Goal: Task Accomplishment & Management: Manage account settings

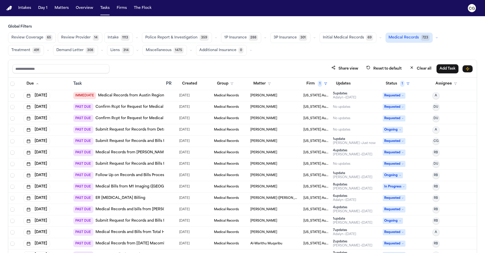
click at [155, 165] on link "Submit Request for Records and Bills from DMC Detroit Receiving Hospital" at bounding box center [163, 163] width 135 height 5
click at [160, 153] on link "Medical Records from Hurley Medical Center" at bounding box center [152, 152] width 112 height 5
click at [143, 177] on link "Follow Up on Records and Bills Processing with M1 Imaging Center" at bounding box center [156, 175] width 121 height 5
click at [149, 175] on link "Follow Up on Records and Bills Processing with M1 Imaging Center" at bounding box center [156, 175] width 121 height 5
click at [143, 162] on link "Submit Request for Records and Bills from DMC Detroit Receiving Hospital" at bounding box center [163, 163] width 135 height 5
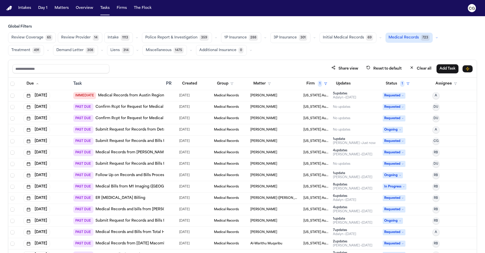
click at [132, 175] on link "Follow Up on Records and Bills Processing with M1 Imaging Center" at bounding box center [156, 175] width 121 height 5
click at [119, 187] on link "Medical Bills from M1 Imaging (Waterford) (888) 614-0573 - 5210 Highland Road, …" at bounding box center [181, 186] width 171 height 5
click at [156, 176] on link "Follow Up on Records and Bills Processing with M1 Imaging Center" at bounding box center [156, 175] width 121 height 5
click at [224, 185] on span "Medical Records" at bounding box center [226, 187] width 25 height 4
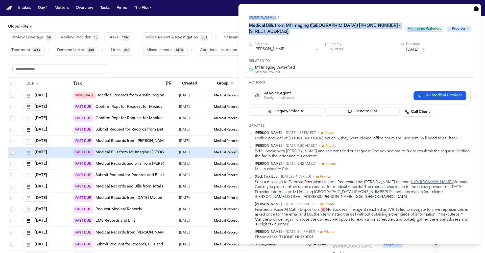
drag, startPoint x: 451, startPoint y: 10, endPoint x: 432, endPoint y: 30, distance: 27.7
click at [432, 30] on div "Task Details Anthony Coleman Medical Bills from M1 Imaging (Waterford) (888) 61…" at bounding box center [360, 124] width 243 height 240
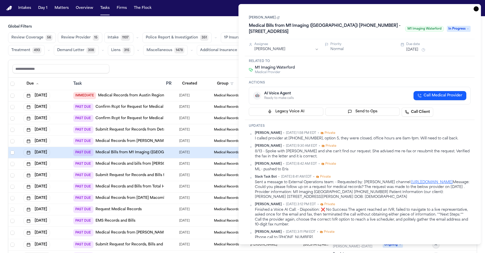
click at [392, 153] on div "8/13 - Spoke with Lala and she can't find our request. She advised me re-fax or…" at bounding box center [363, 154] width 216 height 10
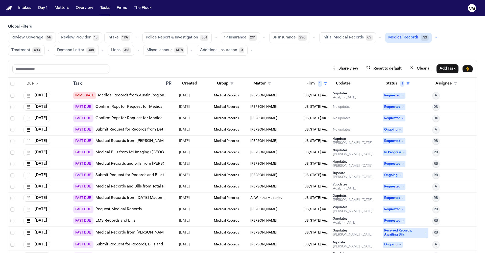
click at [153, 151] on link "Medical Bills from M1 Imaging (Waterford) (888) 614-0573 - 5210 Highland Road, …" at bounding box center [181, 152] width 171 height 5
drag, startPoint x: 162, startPoint y: 82, endPoint x: 181, endPoint y: 83, distance: 18.5
click at [181, 83] on tr "Due Task PR Created Group Matter Firm 1 Updates Status 1 Assignee" at bounding box center [242, 84] width 469 height 12
click at [167, 82] on div "PR" at bounding box center [170, 84] width 9 height 6
click at [158, 153] on link "Medical Bills from M1 Imaging (Waterford) (888) 614-0573 - 5210 Highland Road, …" at bounding box center [181, 152] width 171 height 5
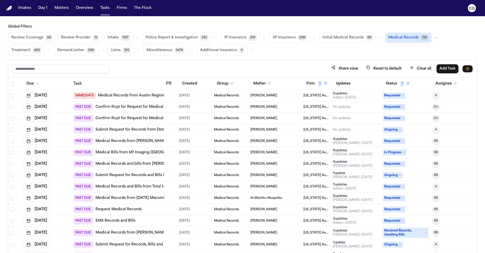
click at [152, 150] on link "Medical Bills from M1 Imaging ([GEOGRAPHIC_DATA]) [PHONE_NUMBER] - [STREET_ADDR…" at bounding box center [181, 152] width 171 height 5
click at [124, 200] on link "Medical Records from Ascension Macomb-Oakland Hospital - Warren Campus" at bounding box center [189, 197] width 186 height 5
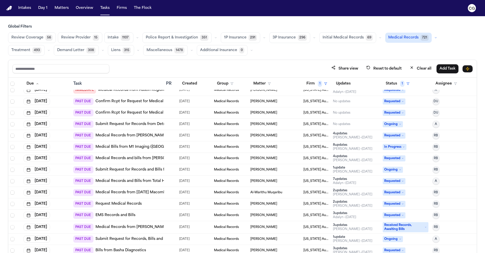
scroll to position [9, 0]
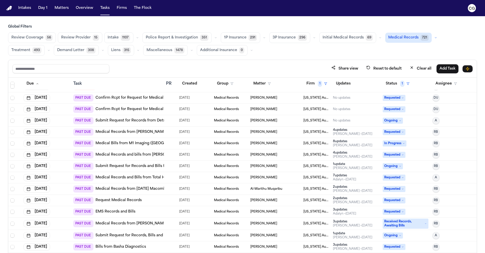
click at [128, 201] on link "Request Medical Records" at bounding box center [119, 200] width 46 height 5
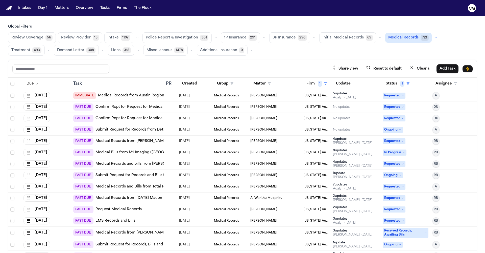
scroll to position [6, 0]
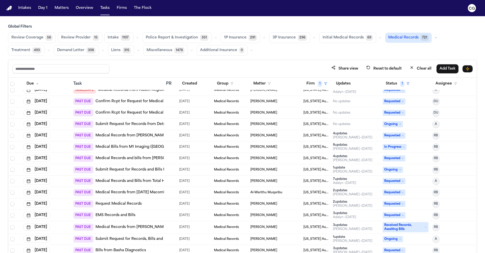
click at [138, 147] on link "Medical Bills from M1 Imaging (Waterford) (888) 614-0573 - 5210 Highland Road, …" at bounding box center [181, 146] width 171 height 5
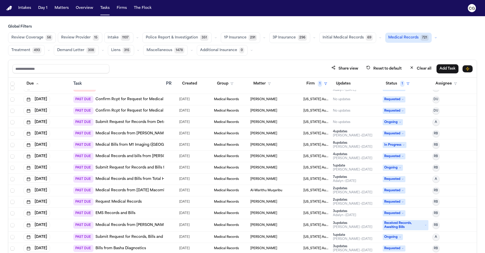
scroll to position [10, 0]
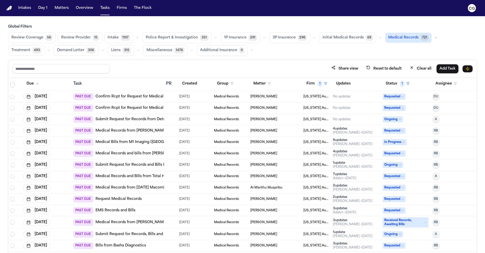
click at [154, 188] on link "Medical Records from Ascension Macomb-Oakland Hospital - Warren Campus" at bounding box center [189, 187] width 186 height 5
click at [114, 199] on link "Request Medical Records" at bounding box center [119, 198] width 46 height 5
click at [127, 211] on link "EMS Records and Bills" at bounding box center [116, 210] width 40 height 5
click at [115, 222] on link "Medical Records from Henry Ford Hospital" at bounding box center [152, 222] width 112 height 5
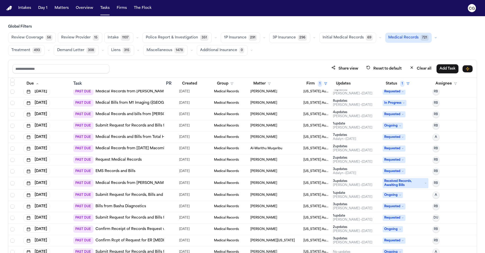
scroll to position [51, 0]
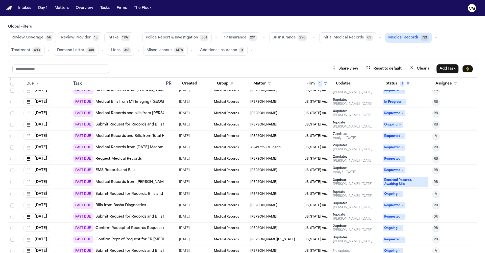
click at [122, 217] on link "Submit Request for Records and Bills from Lincoln Park Fire Department" at bounding box center [161, 216] width 130 height 5
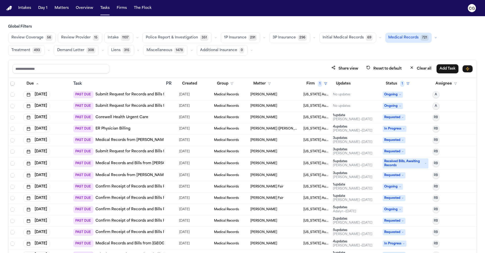
scroll to position [0, 0]
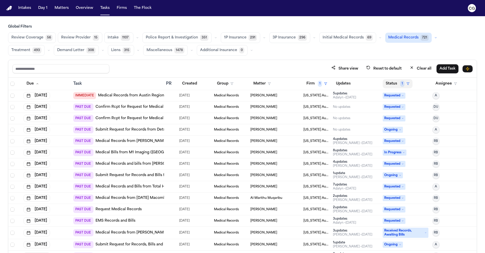
click at [401, 83] on span "1" at bounding box center [403, 84] width 4 height 6
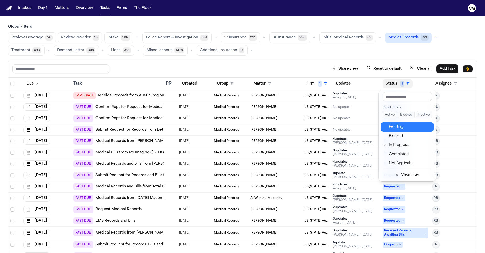
click at [401, 129] on div "Pending" at bounding box center [410, 127] width 42 height 6
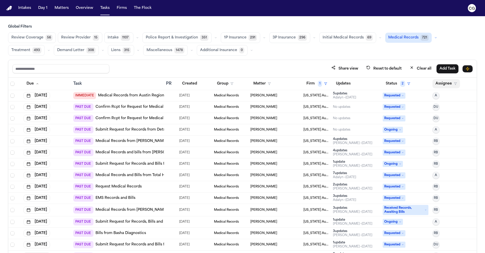
click at [446, 85] on button "Assignee" at bounding box center [447, 83] width 28 height 9
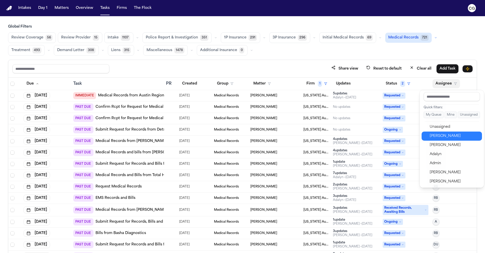
click at [445, 134] on div "Carol Gomez" at bounding box center [454, 136] width 49 height 6
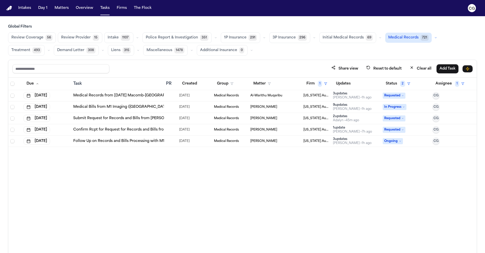
click at [124, 120] on link "Submit Request for Records and Bills from Troy Metro Dental Henry Ford" at bounding box center [155, 118] width 165 height 5
click at [404, 82] on span "2" at bounding box center [403, 84] width 5 height 6
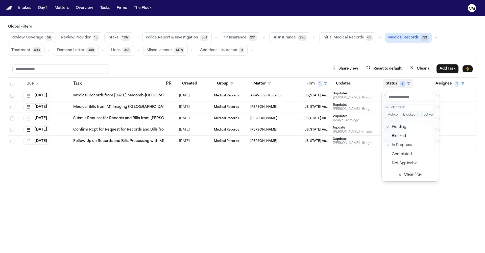
click at [319, 83] on table "Due Task PR Created Group Matter Firm 1 Updates Status 2 Assignee 1 Oct 15, 202…" at bounding box center [242, 112] width 469 height 69
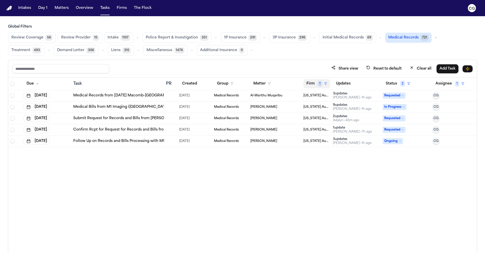
click at [320, 83] on span "1" at bounding box center [320, 84] width 4 height 6
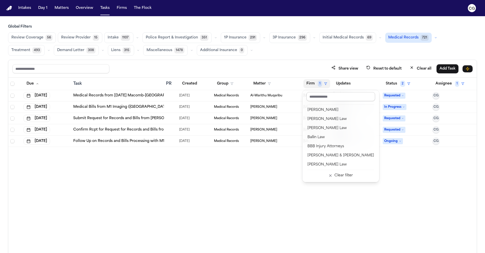
click at [327, 100] on input "text" at bounding box center [341, 96] width 69 height 9
type input "*"
click at [330, 117] on div "Dang Law Group" at bounding box center [341, 119] width 67 height 6
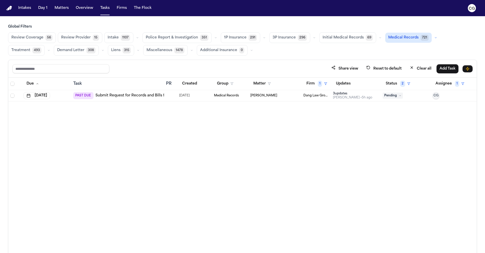
click at [300, 98] on td "[PERSON_NAME]" at bounding box center [275, 95] width 53 height 11
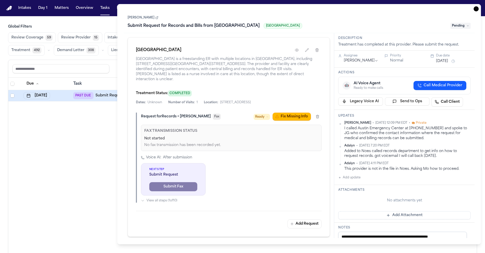
click at [444, 62] on button "Oct 10, 2025" at bounding box center [442, 61] width 12 height 5
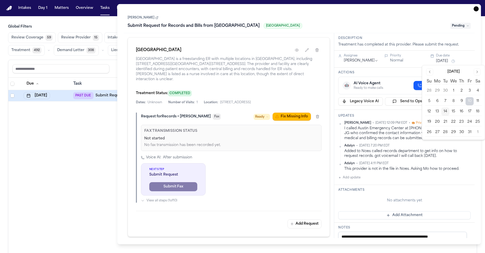
click at [451, 112] on button "15" at bounding box center [454, 111] width 8 height 8
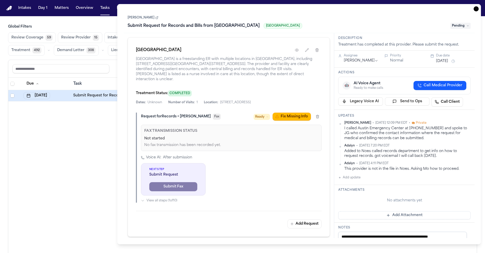
click at [384, 71] on div "Actions 🤖 AI Voice Agent Ready to make calls Call Medical Provider Legacy Voice…" at bounding box center [405, 89] width 141 height 42
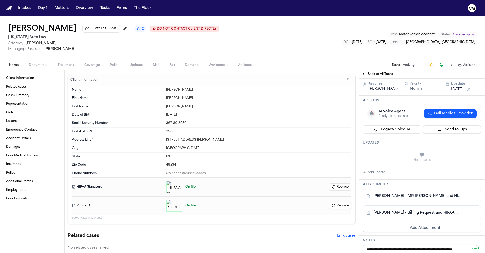
scroll to position [104, 0]
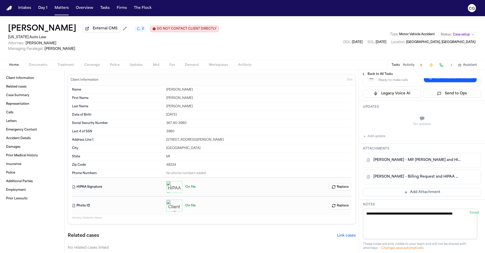
click at [401, 163] on link "G. Gouch - MR Request and HIPAA Auth to DMC Detroit Receiving - 9.25.25" at bounding box center [417, 160] width 87 height 5
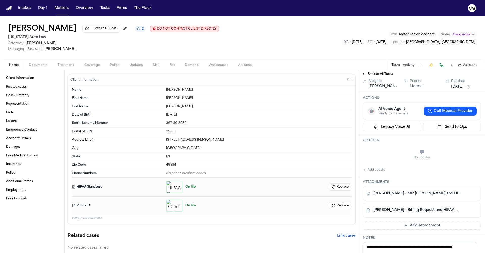
scroll to position [75, 0]
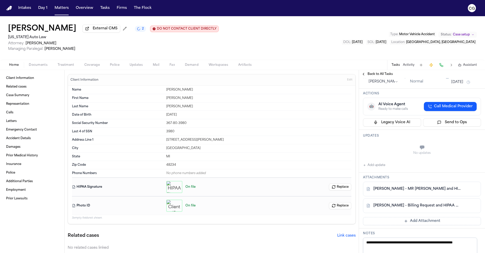
click at [382, 168] on button "Add update" at bounding box center [374, 165] width 22 height 6
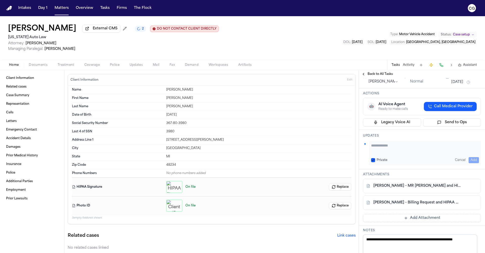
click at [389, 153] on textarea "Add your update" at bounding box center [425, 148] width 108 height 10
click at [441, 153] on textarea "**********" at bounding box center [423, 148] width 104 height 10
click at [440, 153] on textarea "**********" at bounding box center [423, 148] width 104 height 10
click at [422, 153] on textarea "**********" at bounding box center [423, 148] width 104 height 10
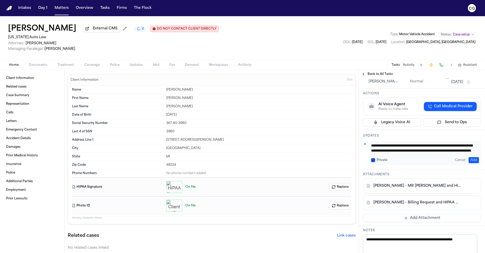
paste textarea "**********"
click at [405, 153] on textarea "**********" at bounding box center [423, 148] width 104 height 10
click at [454, 153] on textarea "**********" at bounding box center [423, 148] width 104 height 10
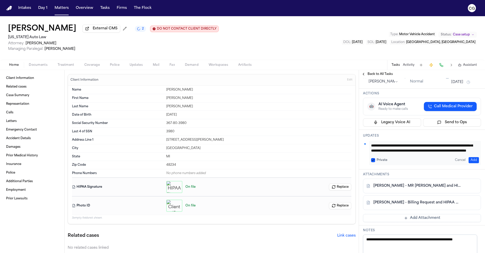
scroll to position [0, 0]
drag, startPoint x: 409, startPoint y: 158, endPoint x: 356, endPoint y: 143, distance: 54.8
click at [356, 143] on div "Client Information Related cases Case Summary Representation Calls Letters Emer…" at bounding box center [242, 161] width 485 height 183
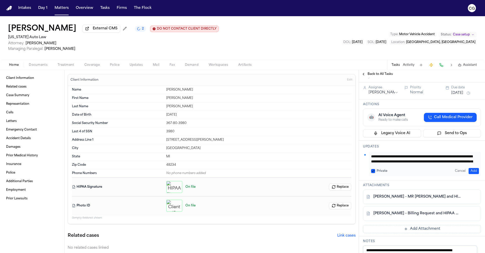
scroll to position [65, 0]
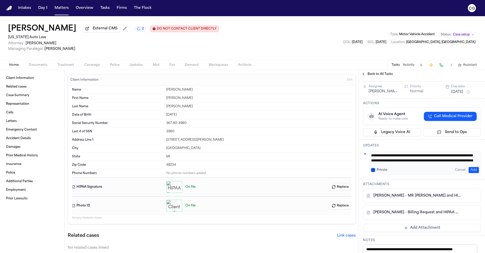
type textarea "**********"
click at [470, 173] on button "Add" at bounding box center [474, 170] width 10 height 6
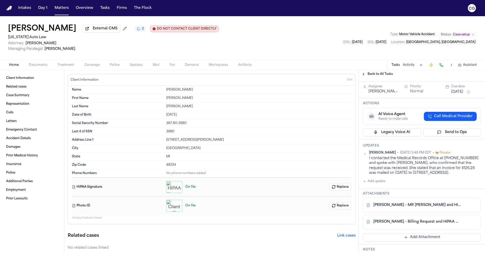
click at [457, 95] on button "[DATE]" at bounding box center [458, 92] width 12 height 5
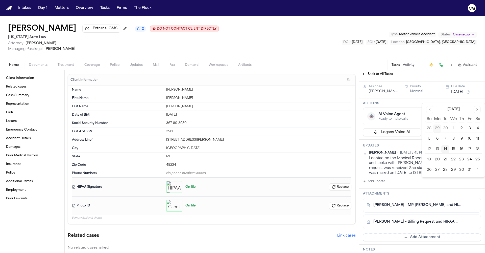
click at [468, 151] on button "17" at bounding box center [470, 149] width 8 height 8
click at [470, 149] on button "17" at bounding box center [470, 149] width 8 height 8
click at [444, 161] on button "21" at bounding box center [446, 160] width 8 height 8
click at [445, 160] on button "21" at bounding box center [446, 160] width 8 height 8
click at [448, 160] on button "21" at bounding box center [446, 160] width 8 height 8
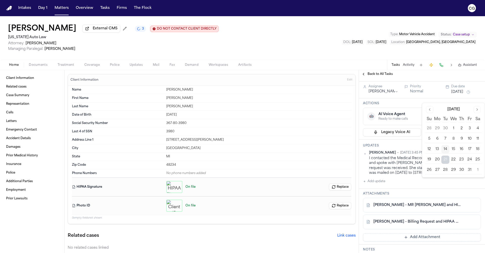
click at [411, 175] on div "I contacted the Medical Records Office at (313) 745-2900 and spoke with Kimberl…" at bounding box center [425, 165] width 112 height 19
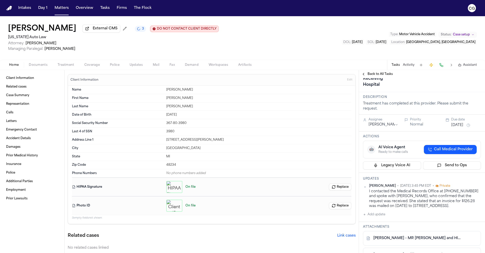
scroll to position [23, 0]
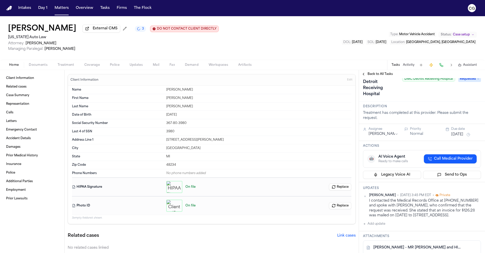
click at [69, 67] on span "Treatment" at bounding box center [66, 65] width 17 height 4
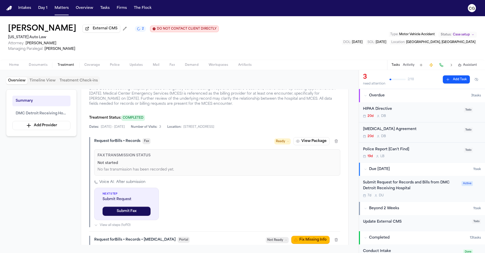
scroll to position [172, 0]
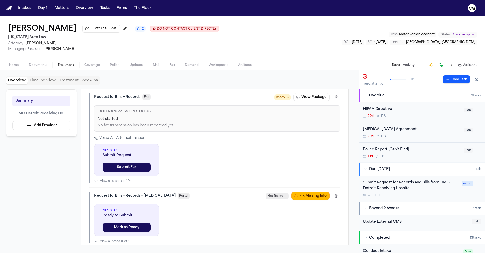
click at [171, 151] on div "Voice AI: After submission Next Step Submit Request Submit Fax View all steps (…" at bounding box center [217, 160] width 246 height 48
click at [305, 98] on button "View Package" at bounding box center [312, 97] width 36 height 8
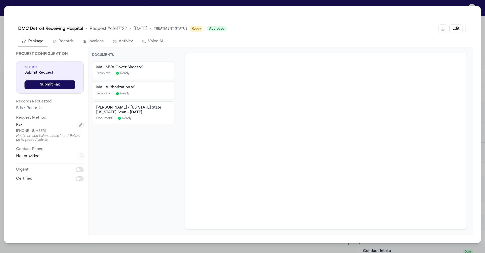
click at [403, 4] on div "DMC Detroit Receiving Hospital • Request # cfef7f22 • 9/24/2025 • Treatment Sta…" at bounding box center [242, 126] width 485 height 253
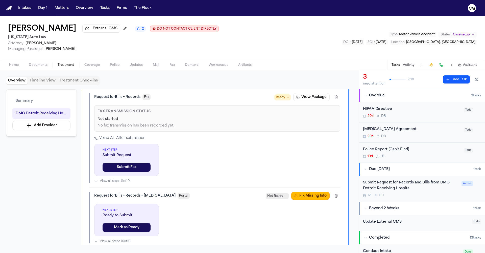
click at [287, 100] on span "Ready" at bounding box center [283, 97] width 16 height 6
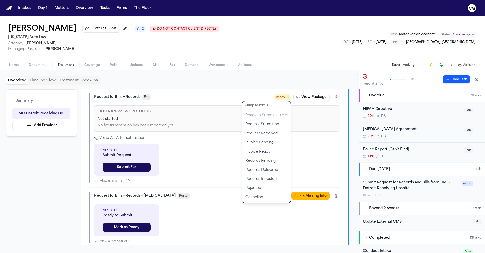
click at [334, 145] on div "Request for Bills + Records Fax Ready Jump to status Ready to Submit Current Re…" at bounding box center [214, 138] width 251 height 90
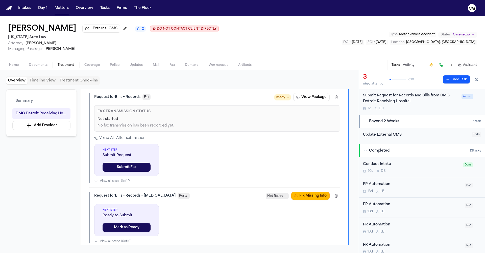
scroll to position [6, 0]
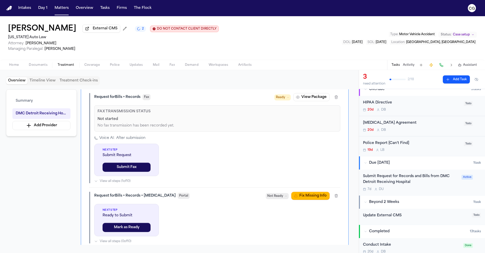
click at [397, 182] on div "Submit Request for Records and Bills from DMC Detroit Receiving Hospital" at bounding box center [411, 179] width 96 height 12
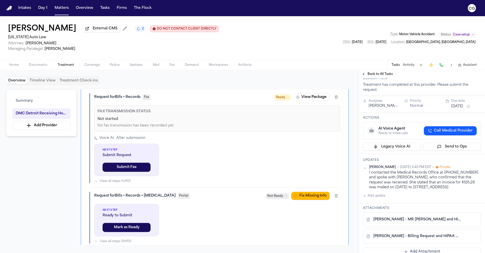
scroll to position [87, 0]
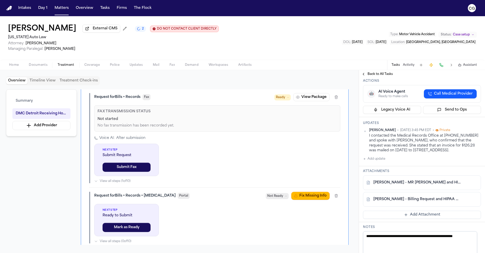
click at [404, 202] on link "G. Gouch - Billing Request and HIPAA Auth to DMC Detroit Receiving Hospital - 9…" at bounding box center [417, 199] width 87 height 5
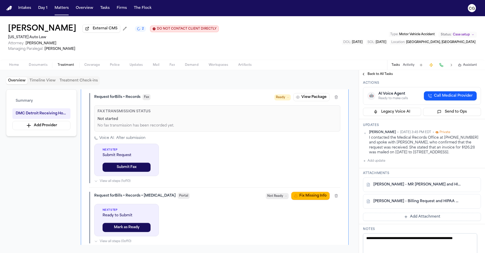
scroll to position [78, 0]
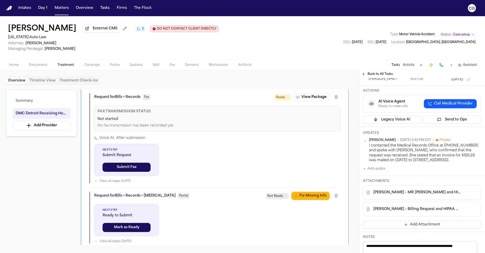
click at [383, 172] on button "Add update" at bounding box center [374, 169] width 22 height 6
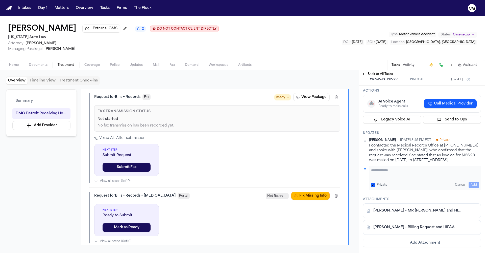
click at [392, 178] on textarea "Add your update" at bounding box center [425, 173] width 108 height 10
drag, startPoint x: 439, startPoint y: 188, endPoint x: 347, endPoint y: 173, distance: 93.1
click at [347, 173] on div "Overview Timeline View Treatment Check-ins Summary DMC Detroit Receiving Hospit…" at bounding box center [242, 161] width 485 height 183
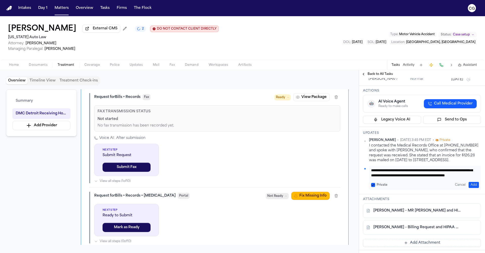
click at [453, 178] on textarea "**********" at bounding box center [423, 173] width 104 height 10
type textarea "**********"
click at [473, 188] on button "Add" at bounding box center [474, 185] width 10 height 6
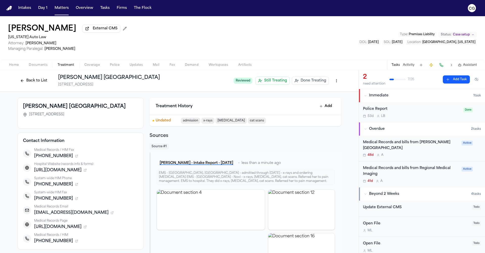
scroll to position [58, 0]
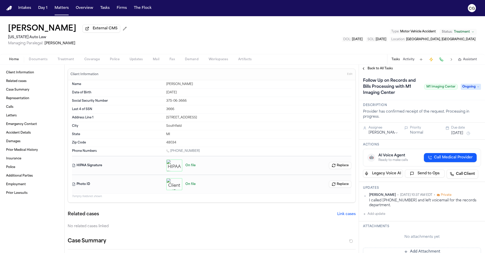
scroll to position [28, 0]
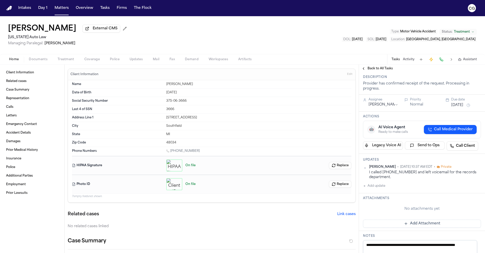
click at [67, 61] on span "Treatment" at bounding box center [66, 59] width 17 height 4
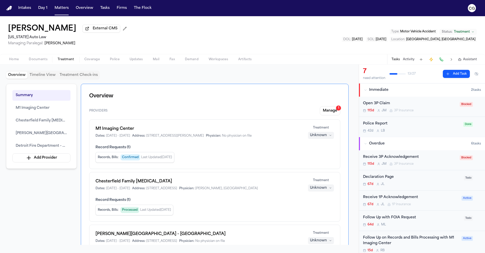
click at [115, 131] on h1 "M1 Imaging Center" at bounding box center [199, 129] width 206 height 6
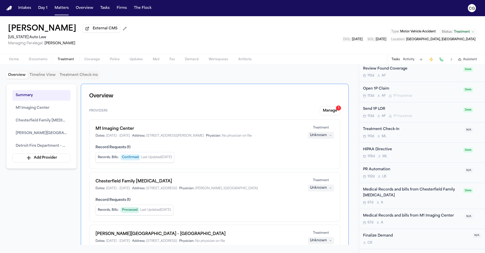
scroll to position [430, 0]
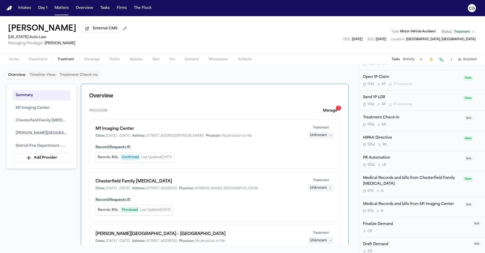
click at [431, 201] on div "Medical Records and bills from M1 Imaging Center" at bounding box center [412, 204] width 99 height 6
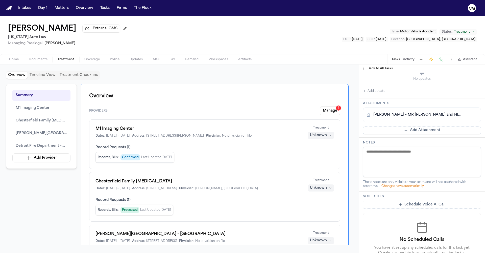
scroll to position [90, 0]
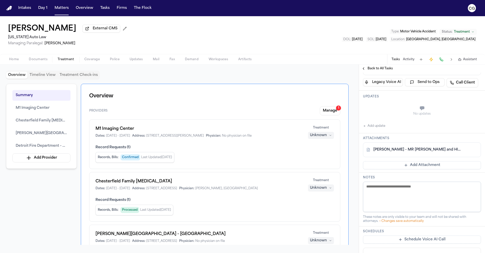
click at [405, 149] on link "T. Norwood - MR Request and HIPAA Auth to M1 Imaging Center - 8.7.25" at bounding box center [417, 149] width 87 height 5
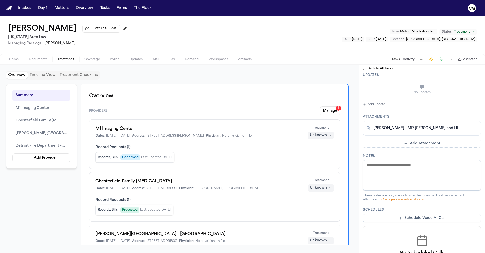
scroll to position [76, 0]
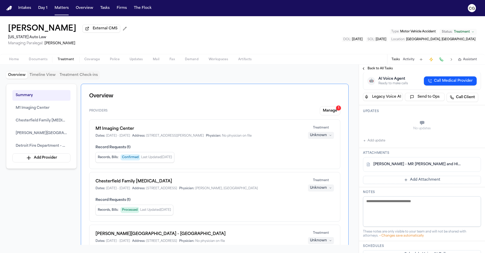
click at [374, 143] on button "Add update" at bounding box center [374, 141] width 22 height 6
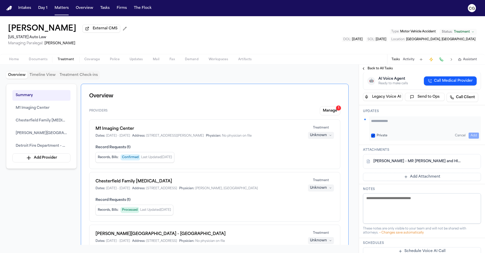
click at [384, 123] on textarea "Add your update" at bounding box center [425, 123] width 108 height 10
type textarea "*"
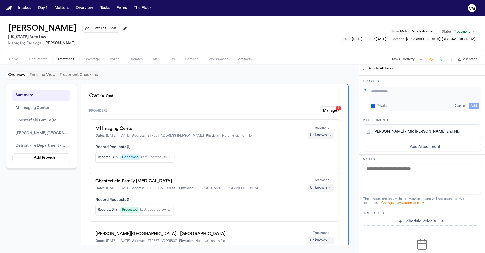
scroll to position [66, 0]
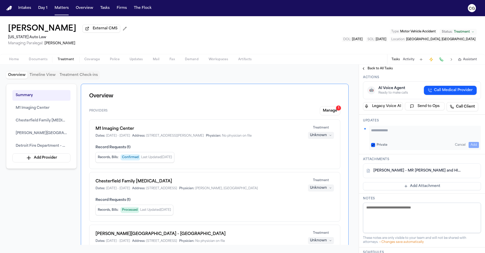
click at [402, 171] on link "T. Norwood - MR Request and HIPAA Auth to M1 Imaging Center - 8.7.25" at bounding box center [417, 170] width 87 height 5
drag, startPoint x: 143, startPoint y: 128, endPoint x: 97, endPoint y: 129, distance: 46.5
click at [97, 129] on h1 "M1 Imaging Center" at bounding box center [199, 129] width 206 height 6
copy h1 "M1 Imaging Center"
click at [24, 107] on span "M1 Imaging Center" at bounding box center [33, 108] width 34 height 6
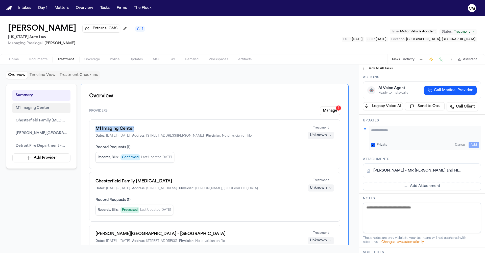
scroll to position [244, 0]
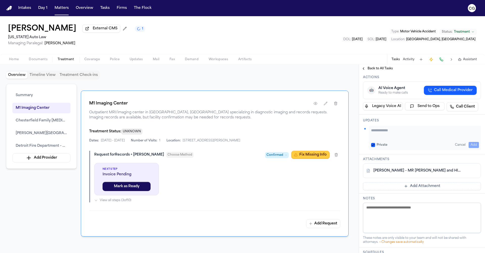
click at [323, 158] on button "Fix Missing Info" at bounding box center [311, 155] width 38 height 8
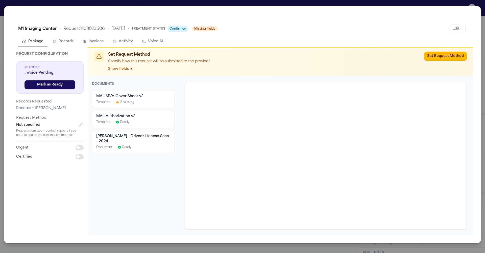
click at [43, 128] on div "Not specified Request submitted — contact support if you need to update the tra…" at bounding box center [50, 129] width 68 height 15
click at [483, 41] on div "M1 Imaging Center • Request # c802a606 • 9/18/2025 • Treatment Status Confirmed…" at bounding box center [242, 126] width 485 height 253
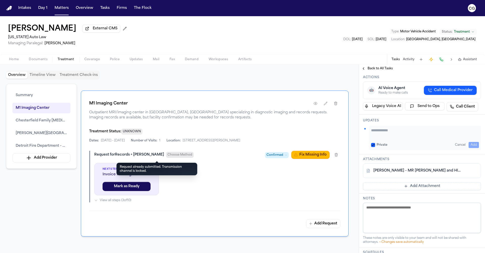
click at [166, 158] on span "Choose Method" at bounding box center [180, 155] width 28 height 6
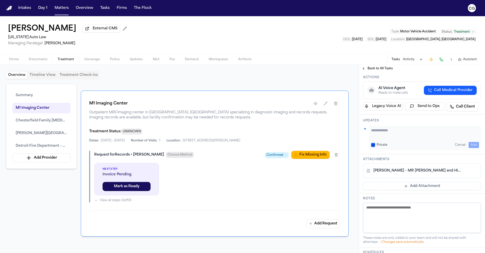
click at [166, 158] on span "Choose Method" at bounding box center [180, 155] width 28 height 6
click at [143, 158] on div "Request for Records + Bills Choose Method Confirmed Fix Missing Info" at bounding box center [217, 155] width 246 height 8
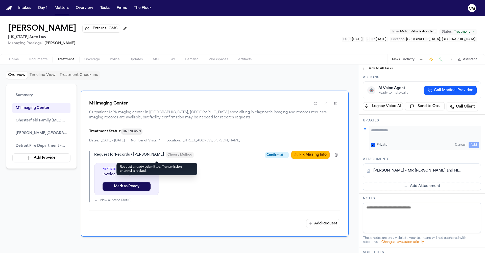
click at [147, 168] on div "Request already submitted. Transmission channel is locked. Request already subm…" at bounding box center [157, 169] width 81 height 13
click at [166, 158] on span "Choose Method" at bounding box center [180, 155] width 28 height 6
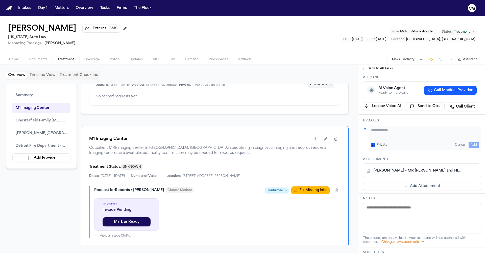
scroll to position [208, 0]
click at [282, 193] on span "Confirmed" at bounding box center [275, 191] width 17 height 5
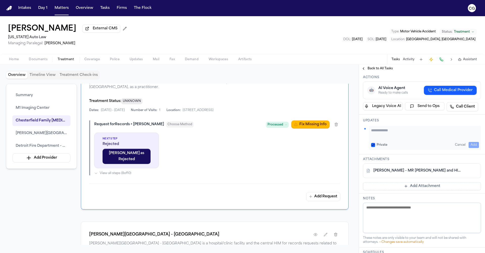
scroll to position [424, 0]
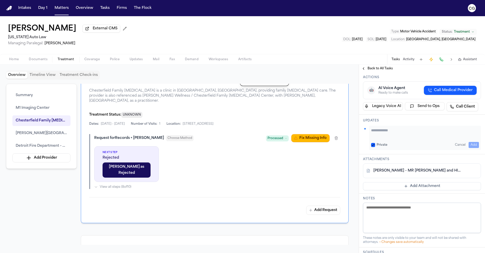
click at [291, 174] on div "Overview Providers Manage 1 M1 Imaging Center Dates: 12/20/2024 - 12/20/2024 Ad…" at bounding box center [215, 164] width 268 height 161
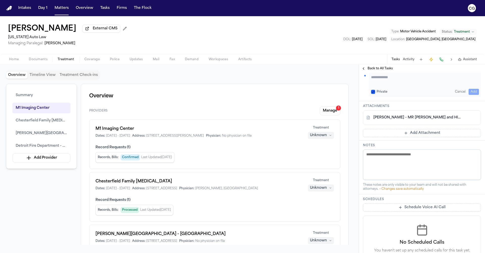
scroll to position [0, 0]
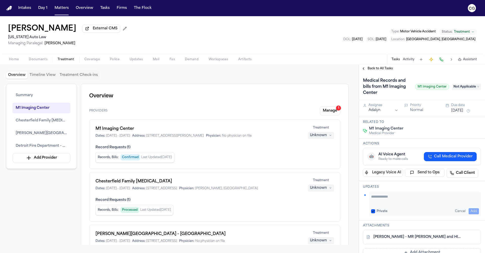
click at [410, 60] on button "Activity" at bounding box center [409, 59] width 12 height 4
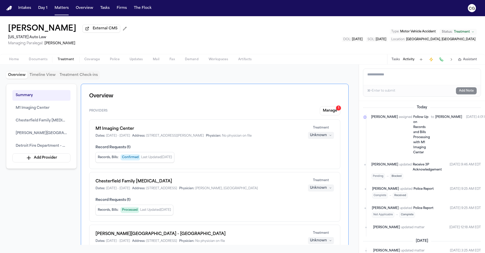
click at [400, 61] on button "Tasks" at bounding box center [396, 59] width 8 height 4
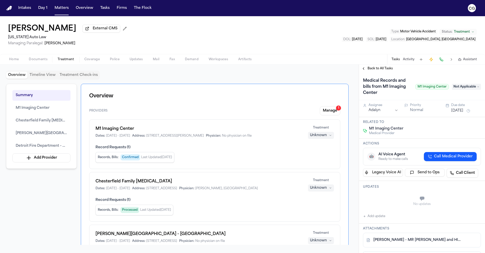
click at [459, 86] on span "Not Applicable" at bounding box center [466, 87] width 29 height 6
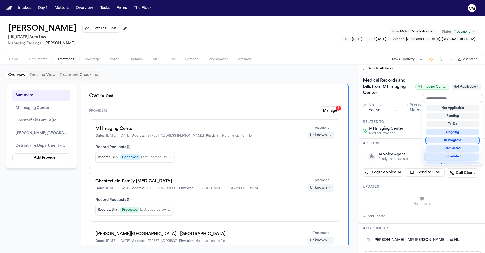
click at [331, 111] on div "Overview Timeline View Treatment Check-ins Summary M1 Imaging Center Chesterfie…" at bounding box center [242, 158] width 485 height 188
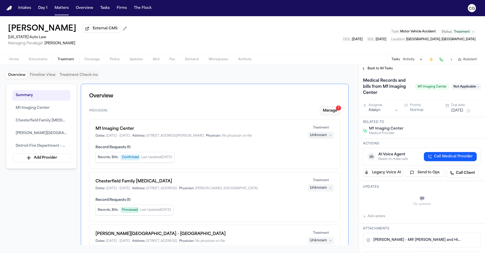
click at [330, 112] on button "Manage 1" at bounding box center [330, 110] width 20 height 9
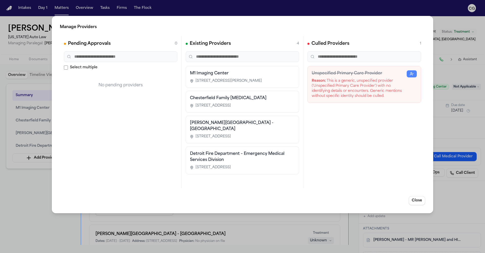
click at [271, 83] on div "27501 Woodward Ave, Berkley, MI 48072" at bounding box center [242, 80] width 105 height 5
click at [357, 59] on input "text" at bounding box center [365, 56] width 114 height 11
click at [418, 195] on div "Manage Providers Pending Approvals 0 Select multiple No pending providers Exist…" at bounding box center [243, 114] width 382 height 197
click at [418, 198] on button "Close" at bounding box center [417, 200] width 16 height 9
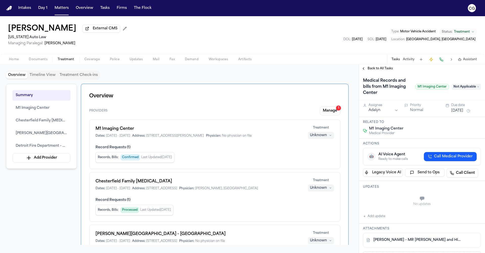
click at [461, 90] on span "Not Applicable" at bounding box center [466, 87] width 29 height 6
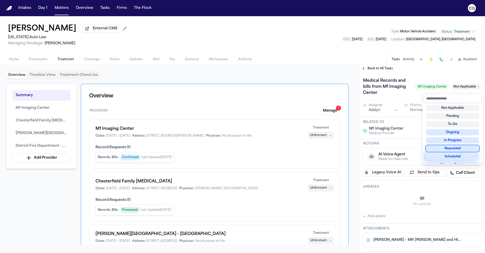
click at [459, 150] on div "Requested" at bounding box center [453, 148] width 53 height 6
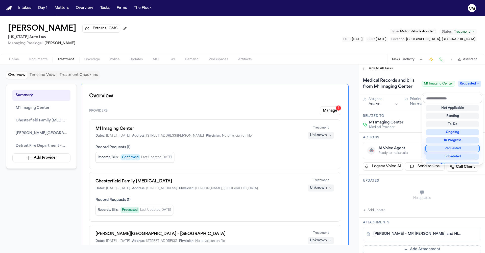
click at [450, 147] on div "Requested" at bounding box center [453, 148] width 53 height 6
click at [436, 78] on div "Medical Records and bills from M1 Imaging Center M1 Imaging Center Requested" at bounding box center [422, 84] width 118 height 14
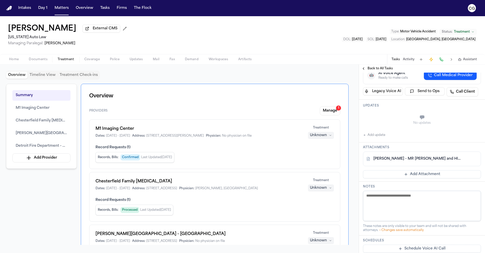
scroll to position [70, 0]
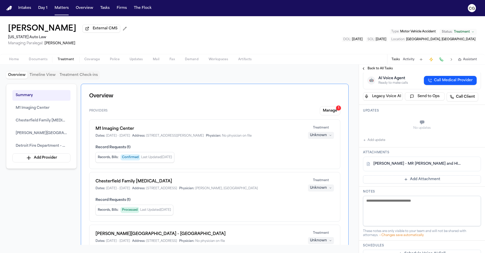
click at [408, 61] on button "Activity" at bounding box center [409, 59] width 12 height 4
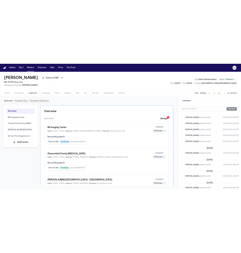
scroll to position [613, 0]
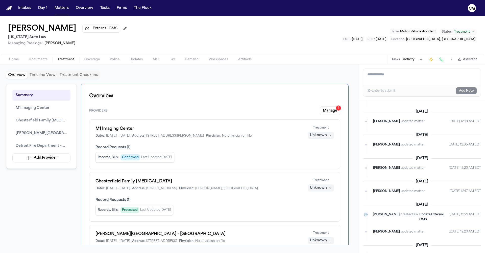
click at [367, 1] on nav "Intakes Day 1 Matters Overview Tasks Firms The Flock CG" at bounding box center [242, 8] width 485 height 16
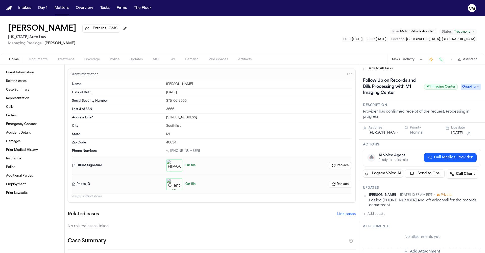
click at [379, 134] on html "Intakes Day 1 Matters Overview Tasks Firms The Flock CG [PERSON_NAME] External …" at bounding box center [242, 126] width 485 height 253
click at [375, 215] on button "Add update" at bounding box center [374, 214] width 22 height 6
click at [394, 218] on textarea "Add your update" at bounding box center [425, 218] width 108 height 10
type textarea "*"
paste textarea "**********"
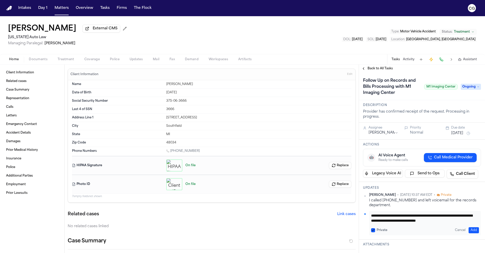
scroll to position [5, 0]
click at [425, 221] on textarea "**********" at bounding box center [423, 218] width 104 height 10
drag, startPoint x: 392, startPoint y: 218, endPoint x: 369, endPoint y: 210, distance: 24.0
click at [369, 210] on div "**********" at bounding box center [422, 214] width 118 height 42
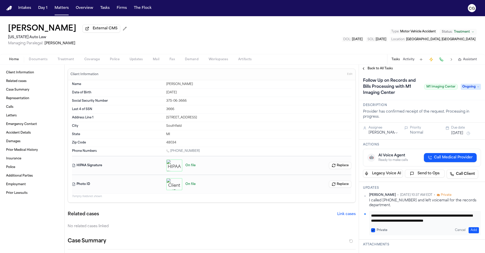
scroll to position [35, 0]
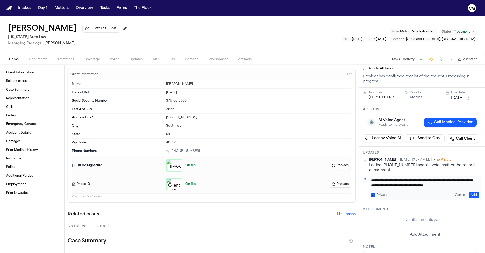
type textarea "**********"
click at [473, 195] on button "Add" at bounding box center [474, 195] width 10 height 6
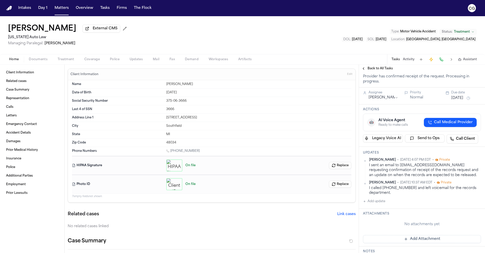
click at [462, 98] on button "[DATE]" at bounding box center [458, 98] width 12 height 5
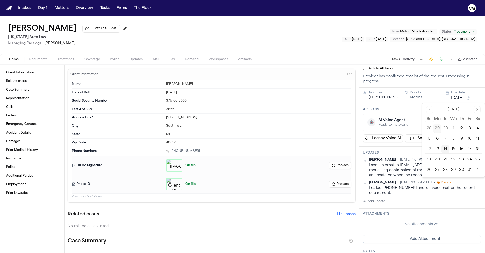
drag, startPoint x: 469, startPoint y: 149, endPoint x: 449, endPoint y: 151, distance: 19.6
click at [469, 149] on button "17" at bounding box center [470, 149] width 8 height 8
click at [356, 38] on div "[PERSON_NAME] External CMS [US_STATE] Auto Law Managing Paralegal: [PERSON_NAME…" at bounding box center [242, 35] width 485 height 38
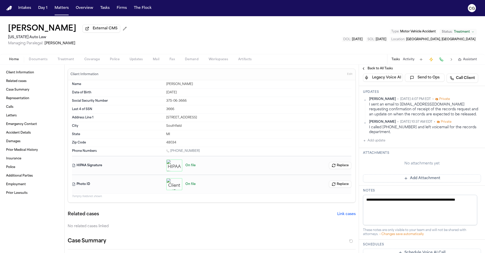
scroll to position [58, 0]
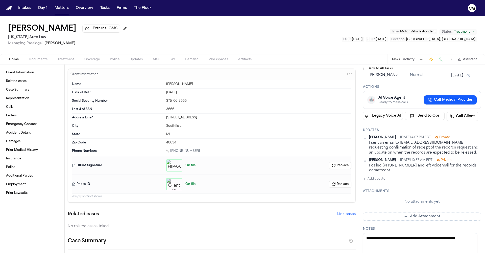
click at [381, 182] on button "Add update" at bounding box center [374, 179] width 22 height 6
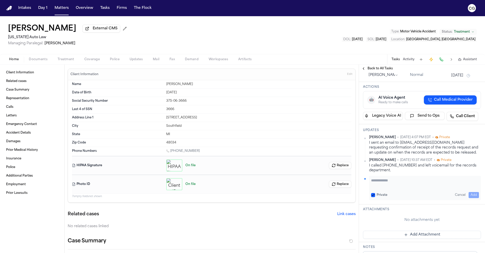
click at [383, 185] on textarea "Add your update" at bounding box center [425, 183] width 108 height 10
type textarea "*"
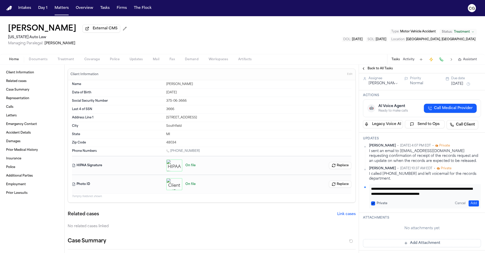
drag, startPoint x: 390, startPoint y: 190, endPoint x: 372, endPoint y: 190, distance: 17.5
click at [372, 190] on textarea "**********" at bounding box center [423, 191] width 104 height 10
paste textarea "****"
type textarea "**********"
click at [473, 203] on button "Add" at bounding box center [474, 203] width 10 height 6
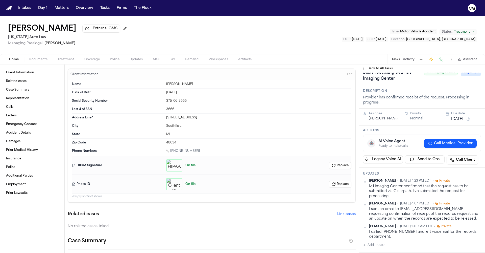
scroll to position [0, 0]
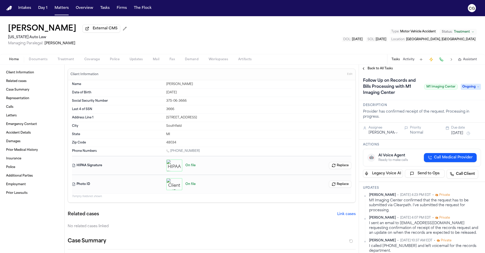
click at [46, 60] on span "Documents" at bounding box center [38, 59] width 19 height 4
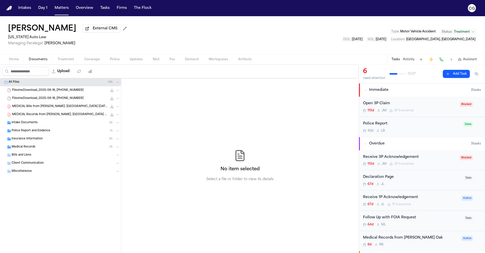
click at [62, 117] on span "MEDICAL Records from [PERSON_NAME], [GEOGRAPHIC_DATA] [DATE].pdf" at bounding box center [59, 115] width 95 height 4
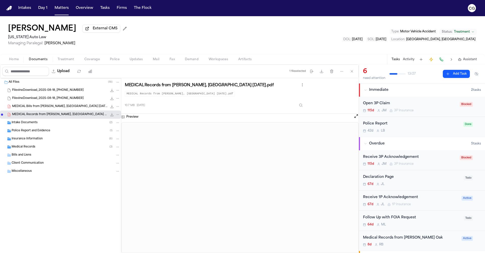
click at [56, 109] on span "MEDICAL Bills from [PERSON_NAME], [GEOGRAPHIC_DATA] [DATE].pdf" at bounding box center [59, 106] width 95 height 4
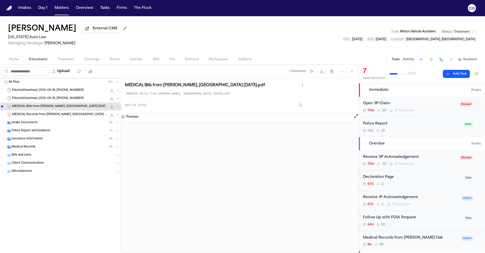
click at [62, 64] on div "Home Documents Treatment Coverage Police Updates Mail Fax Demand Workspaces Art…" at bounding box center [242, 59] width 485 height 10
click at [63, 61] on span "Treatment" at bounding box center [66, 59] width 17 height 4
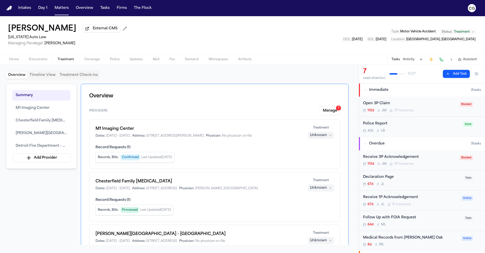
click at [397, 61] on button "Tasks" at bounding box center [396, 59] width 8 height 4
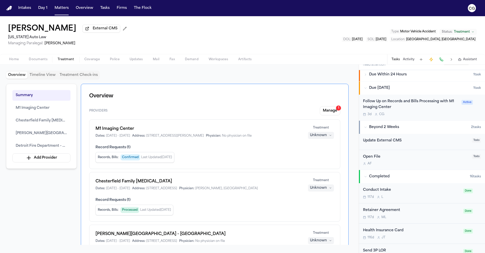
scroll to position [167, 0]
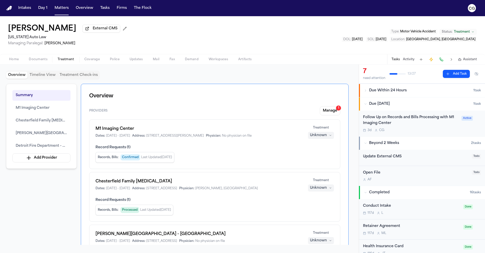
click at [410, 118] on div "Follow Up on Records and Bills Processing with M1 Imaging Center" at bounding box center [411, 121] width 96 height 12
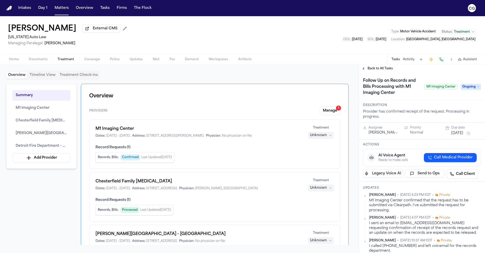
scroll to position [5, 0]
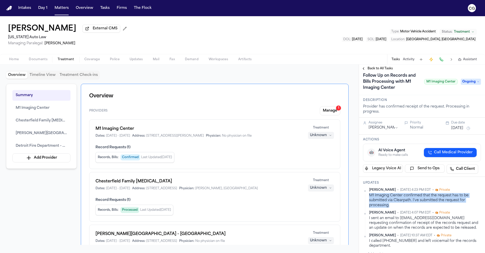
drag, startPoint x: 393, startPoint y: 207, endPoint x: 370, endPoint y: 197, distance: 24.5
click at [370, 197] on div "M1 Imaging Center confirmed that the request has to be submitted via Clearpath.…" at bounding box center [425, 200] width 112 height 15
copy div "M1 Imaging Center confirmed that the request has to be submitted via Clearpath.…"
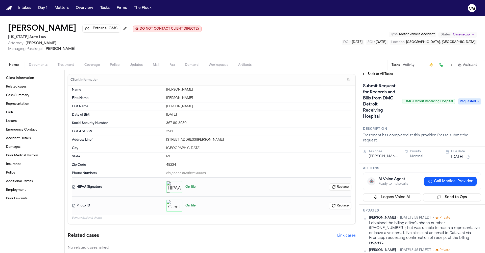
click at [460, 103] on span "Requested" at bounding box center [470, 101] width 23 height 6
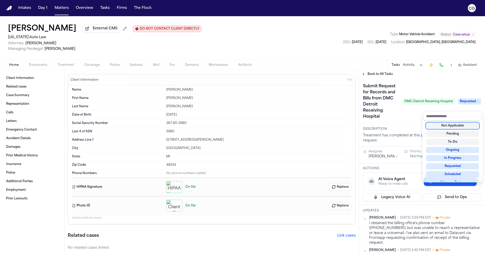
click at [458, 93] on div "Submit Request for Records and Bills from DMC Detroit Receiving Hospital DMC De…" at bounding box center [422, 101] width 118 height 38
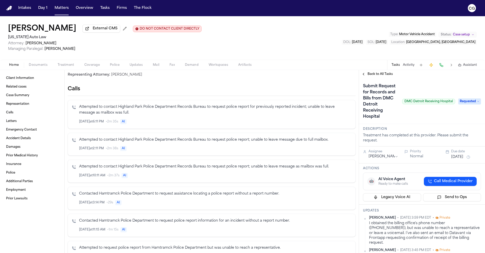
scroll to position [279, 0]
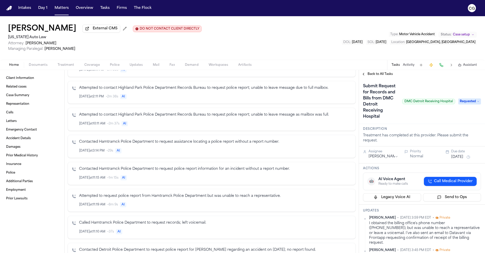
click at [68, 66] on span "Treatment" at bounding box center [66, 65] width 17 height 4
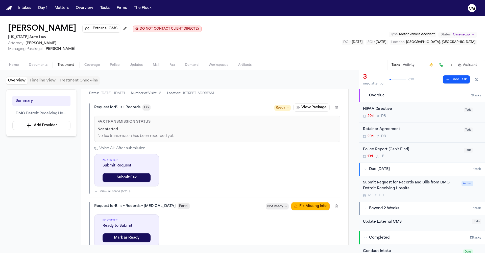
scroll to position [161, 0]
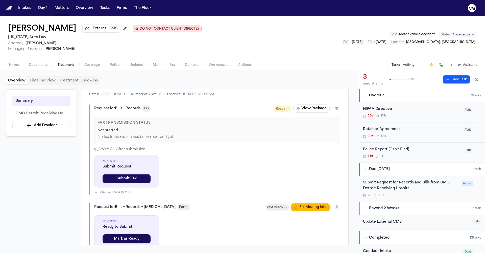
click at [290, 108] on span "Ready" at bounding box center [283, 109] width 16 height 6
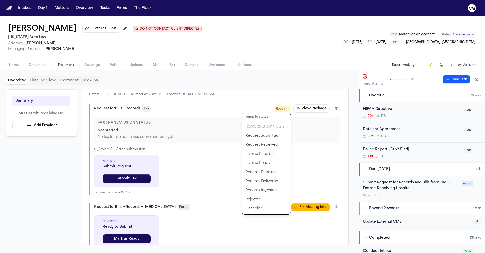
click at [313, 150] on div "Request for Bills + Records Fax Ready Jump to status Ready to Submit Current Re…" at bounding box center [214, 149] width 251 height 90
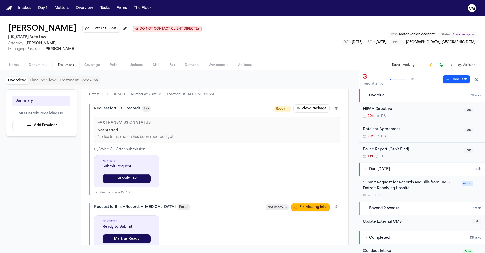
click at [288, 110] on icon at bounding box center [288, 108] width 3 height 3
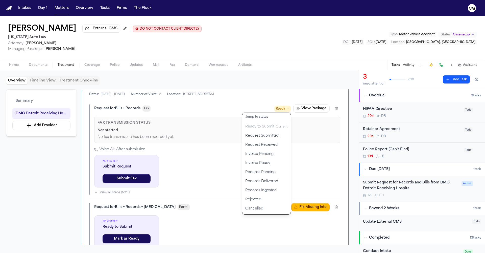
click at [402, 183] on div "Overview Timeline View Treatment Check-ins Summary DMC Detroit Receiving Hospit…" at bounding box center [242, 161] width 485 height 183
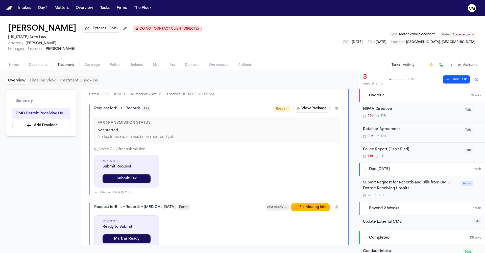
click at [400, 183] on div "Submit Request for Records and Bills from DMC Detroit Receiving Hospital" at bounding box center [411, 186] width 96 height 12
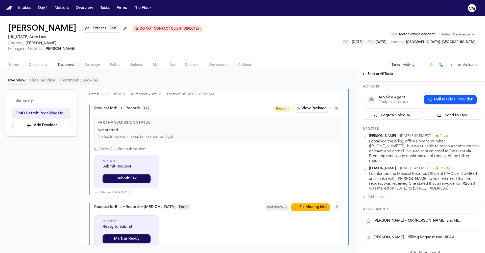
scroll to position [81, 0]
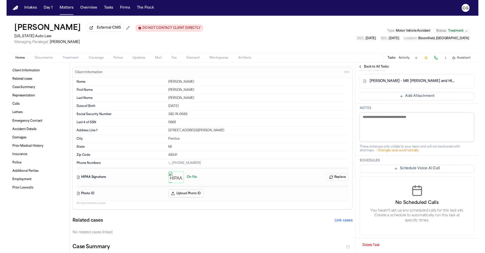
scroll to position [325, 0]
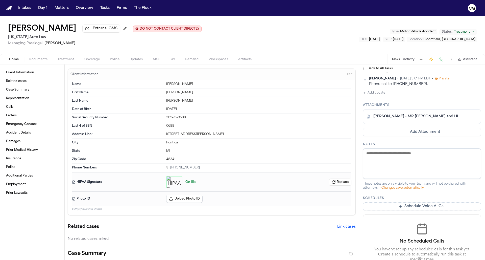
click at [416, 119] on link "[PERSON_NAME] - MR [PERSON_NAME] and HIPAA Auth to M1 Imaging Waterford - [DATE…" at bounding box center [417, 116] width 87 height 5
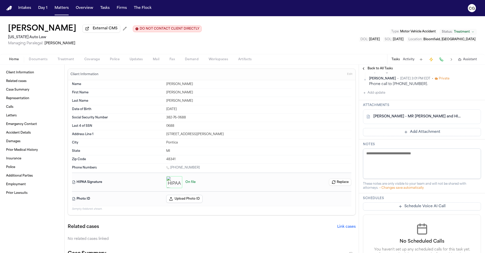
drag, startPoint x: 6, startPoint y: 27, endPoint x: 76, endPoint y: 28, distance: 70.0
click at [76, 28] on div "[PERSON_NAME] External CMS DO NOT CONTACT CLIENT DIRECTLY DO NOT CONTACT [US_ST…" at bounding box center [242, 35] width 485 height 38
copy h1 "Anthony Coleman"
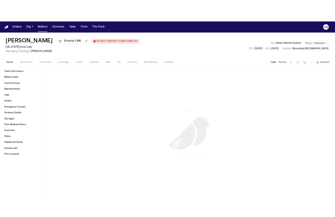
scroll to position [883, 0]
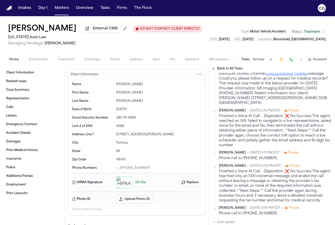
scroll to position [291, 0]
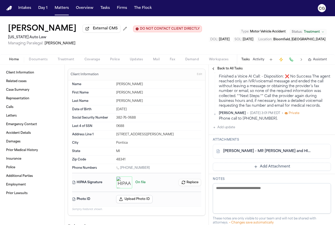
click at [224, 130] on button "Add update" at bounding box center [224, 127] width 22 height 6
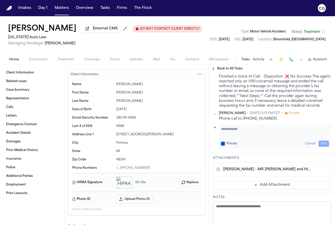
click at [239, 136] on textarea "Add your update" at bounding box center [275, 131] width 108 height 10
paste textarea "**********"
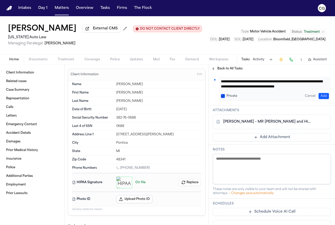
scroll to position [335, 0]
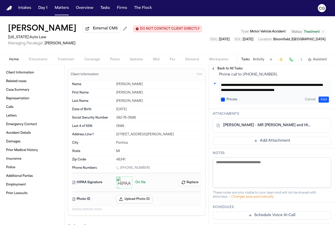
type textarea "**********"
click at [318, 102] on button "Add" at bounding box center [323, 99] width 10 height 6
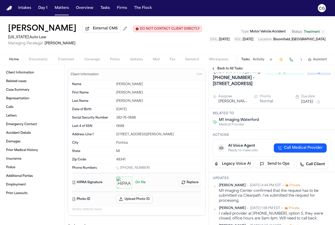
scroll to position [32, 0]
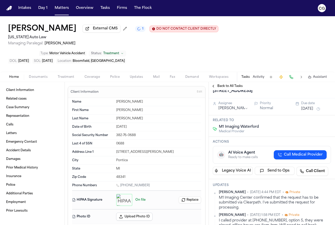
click at [310, 106] on button "Sep 30, 2025" at bounding box center [307, 108] width 12 height 5
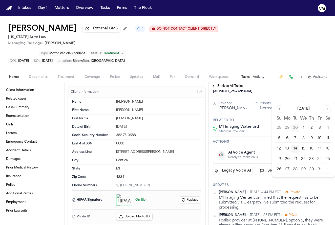
click at [317, 148] on button "17" at bounding box center [319, 148] width 8 height 8
click at [273, 79] on div "Medical Bills from M1 Imaging (Waterford) (888) 614-0573 - 5210 Highland Road, …" at bounding box center [258, 78] width 91 height 32
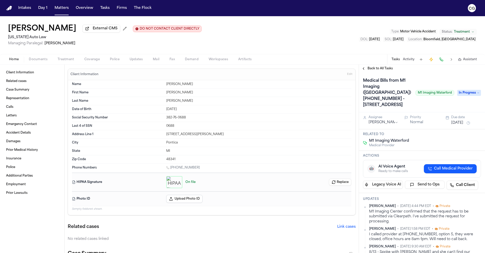
click at [387, 130] on html "Intakes Day 1 Matters Overview Tasks Firms The Flock CG [PERSON_NAME] External …" at bounding box center [242, 126] width 485 height 253
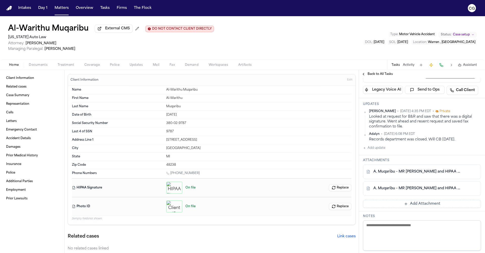
scroll to position [93, 0]
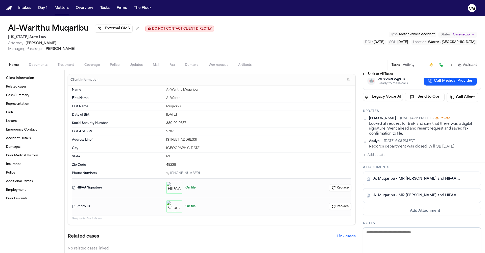
click at [426, 179] on link "A. Muqaribu - MR [PERSON_NAME] and HIPAA Auth to [DATE] Macomb-[GEOGRAPHIC_DATA…" at bounding box center [417, 178] width 87 height 5
drag, startPoint x: 90, startPoint y: 28, endPoint x: 0, endPoint y: 25, distance: 89.5
click at [0, 25] on div "Al-Warithu Muqaribu External CMS DO NOT CONTACT CLIENT DIRECTLY DO NOT CONTACT …" at bounding box center [242, 37] width 485 height 43
copy h1 "Al-Warithu Muqaribu"
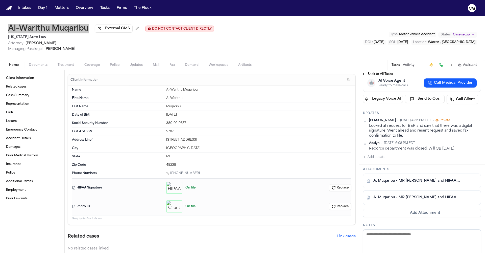
scroll to position [90, 0]
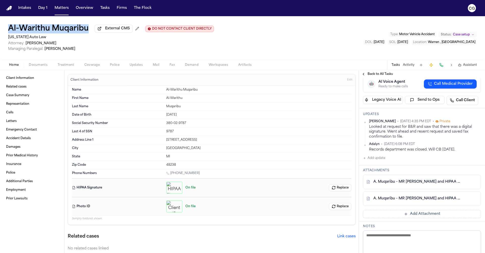
click at [369, 159] on button "Add update" at bounding box center [374, 158] width 22 height 6
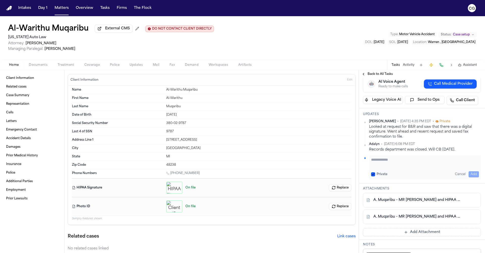
click at [396, 159] on textarea "Add your update" at bounding box center [425, 162] width 108 height 10
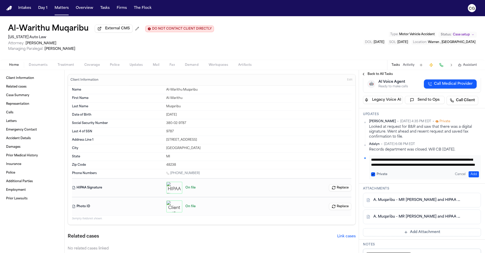
scroll to position [0, 0]
drag, startPoint x: 434, startPoint y: 165, endPoint x: 371, endPoint y: 161, distance: 63.8
click at [371, 161] on div "**********" at bounding box center [425, 167] width 112 height 24
click at [403, 160] on textarea "**********" at bounding box center [423, 162] width 104 height 10
paste textarea "**********"
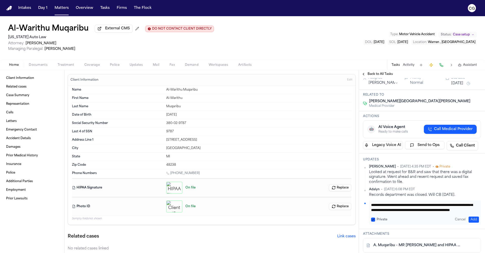
scroll to position [22, 0]
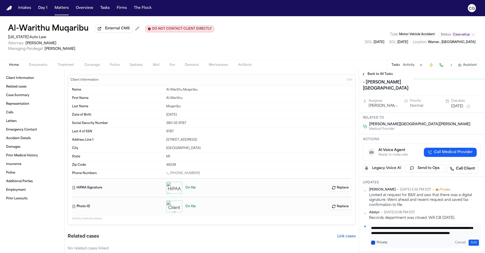
type textarea "**********"
click at [463, 108] on button "Oct 2, 2025" at bounding box center [458, 106] width 12 height 5
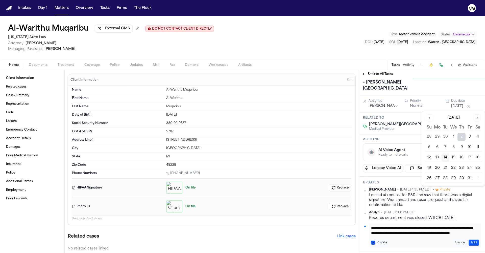
click at [457, 157] on button "15" at bounding box center [454, 157] width 8 height 8
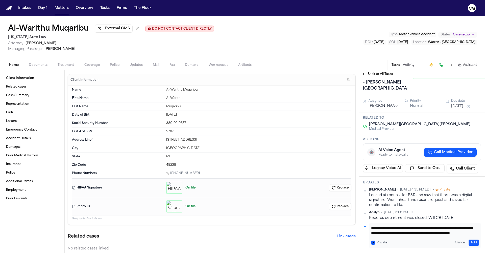
click at [472, 243] on button "Add" at bounding box center [474, 242] width 10 height 6
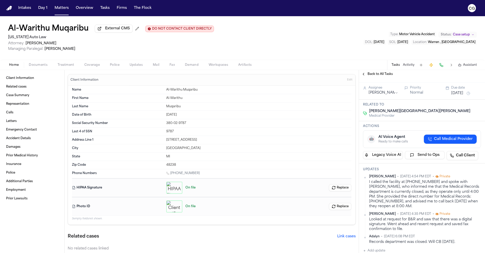
scroll to position [28, 0]
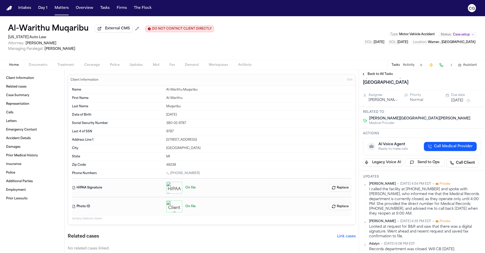
click at [384, 101] on html "Intakes Day 1 Matters Overview Tasks Firms The Flock CG Al-Warithu Muqaribu Ext…" at bounding box center [242, 126] width 485 height 253
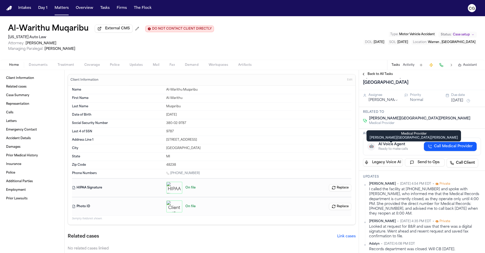
scroll to position [0, 0]
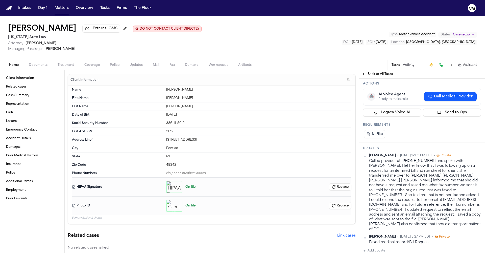
scroll to position [69, 0]
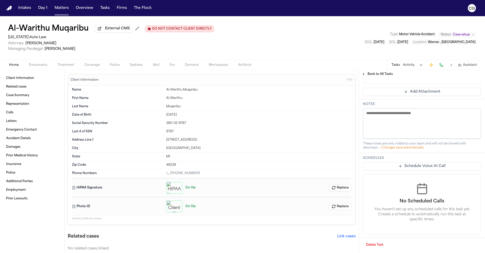
scroll to position [119, 0]
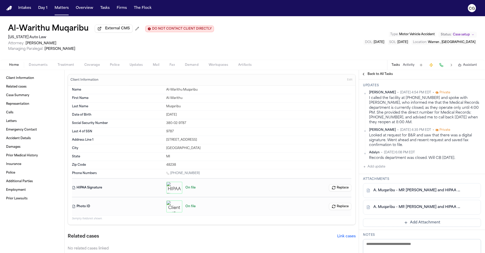
click at [398, 191] on link "A. Muqaribu - MR [PERSON_NAME] and HIPAA Auth to [DATE] Macomb-[GEOGRAPHIC_DATA…" at bounding box center [417, 190] width 87 height 5
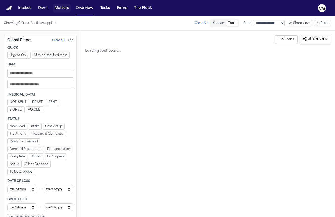
click at [68, 8] on button "Matters" at bounding box center [62, 8] width 18 height 9
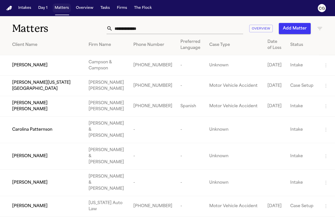
click at [61, 9] on button "Matters" at bounding box center [62, 8] width 18 height 9
click at [175, 31] on input "text" at bounding box center [178, 28] width 130 height 11
drag, startPoint x: 175, startPoint y: 31, endPoint x: 128, endPoint y: 26, distance: 47.5
click at [101, 25] on div "Overview Add Matter" at bounding box center [209, 28] width 226 height 11
paste input "**********"
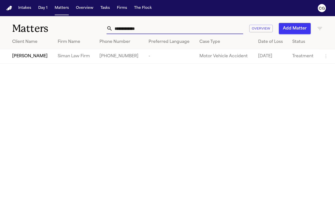
type input "**********"
click at [35, 58] on span "[PERSON_NAME]" at bounding box center [29, 56] width 35 height 6
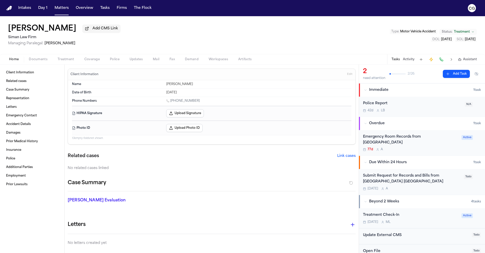
click at [62, 61] on span "Treatment" at bounding box center [66, 59] width 17 height 4
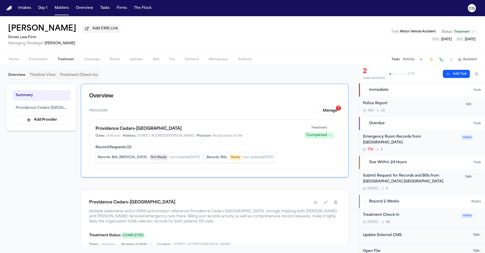
click at [335, 61] on button "Activity" at bounding box center [409, 59] width 12 height 4
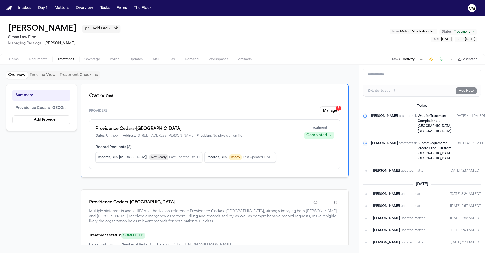
scroll to position [2, 0]
click at [335, 61] on button "Activity" at bounding box center [409, 59] width 12 height 4
click at [335, 60] on div "Tasks Activity Assistant" at bounding box center [434, 59] width 94 height 10
click at [335, 60] on button "Tasks" at bounding box center [396, 59] width 8 height 4
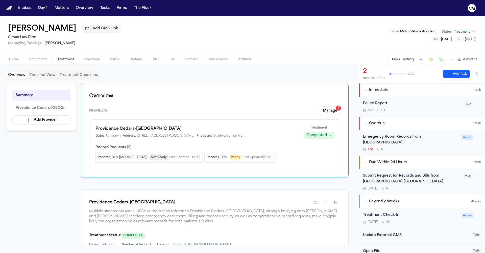
click at [335, 179] on div "Submit Request for Records and Bills from [GEOGRAPHIC_DATA] [GEOGRAPHIC_DATA]" at bounding box center [412, 179] width 98 height 12
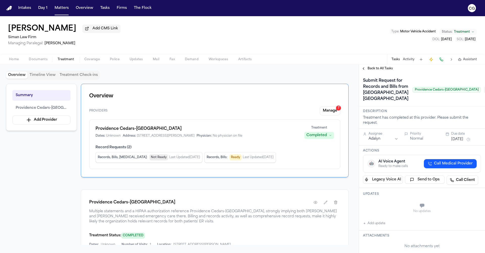
click at [335, 60] on button "Activity" at bounding box center [409, 59] width 12 height 4
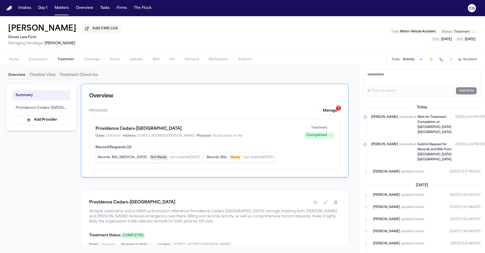
click at [335, 150] on span "Submit Request for Records and Bills from [GEOGRAPHIC_DATA] [GEOGRAPHIC_DATA]" at bounding box center [435, 152] width 34 height 18
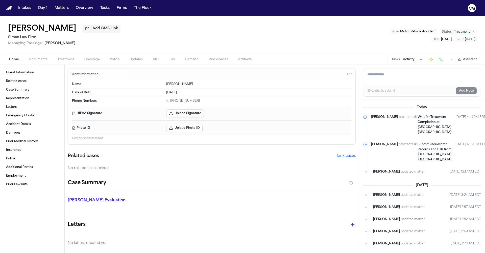
click at [335, 128] on span "Wait for Treatment Completion at [GEOGRAPHIC_DATA] [GEOGRAPHIC_DATA]" at bounding box center [435, 125] width 34 height 18
click at [335, 129] on span "Wait for Treatment Completion at [GEOGRAPHIC_DATA] [GEOGRAPHIC_DATA]" at bounding box center [435, 125] width 34 height 18
click at [335, 61] on button "Tasks" at bounding box center [396, 59] width 8 height 4
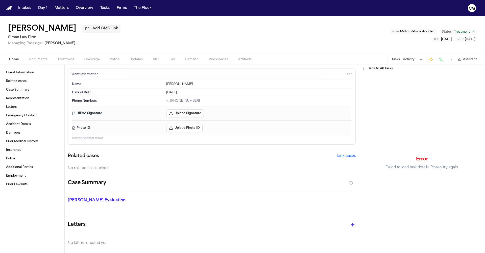
click at [335, 61] on button "Tasks" at bounding box center [396, 59] width 8 height 4
click at [335, 61] on button "Activity" at bounding box center [409, 59] width 12 height 4
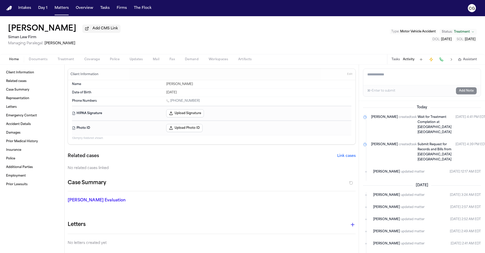
click at [335, 60] on button "Tasks" at bounding box center [396, 59] width 8 height 4
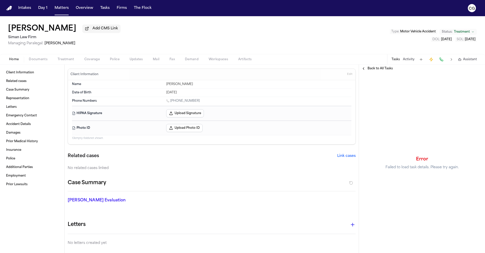
click at [335, 71] on span "Back to All Tasks" at bounding box center [380, 69] width 25 height 4
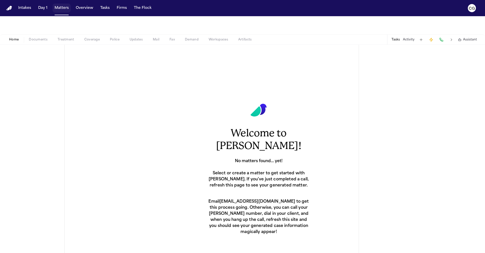
click at [59, 9] on button "Matters" at bounding box center [62, 8] width 18 height 9
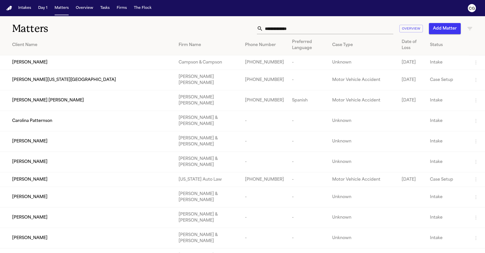
click at [284, 29] on input "text" at bounding box center [328, 28] width 130 height 11
paste input "**********"
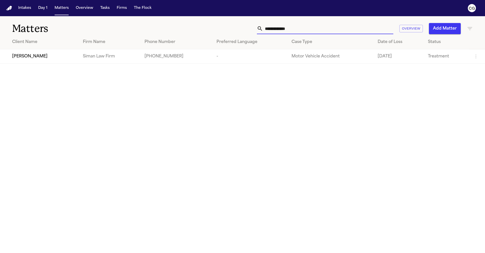
click at [284, 29] on input "**********" at bounding box center [328, 28] width 130 height 11
paste input "**********"
type input "**********"
click at [71, 57] on td "[PERSON_NAME]" at bounding box center [39, 56] width 79 height 14
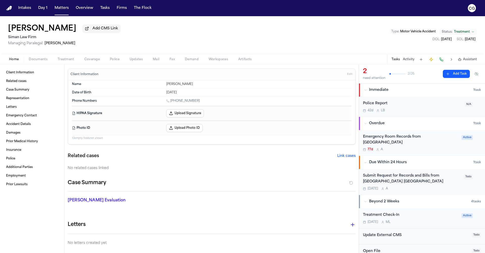
click at [413, 59] on button "Activity" at bounding box center [409, 59] width 12 height 4
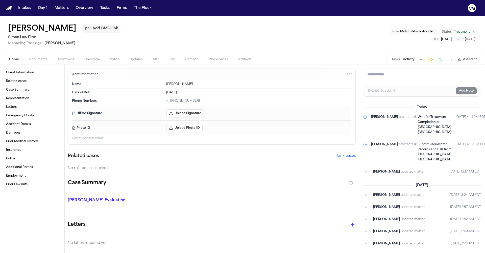
scroll to position [1, 0]
click at [418, 132] on span "Wait for Treatment Completion at [GEOGRAPHIC_DATA] [GEOGRAPHIC_DATA]" at bounding box center [435, 124] width 34 height 18
click at [418, 121] on span "Wait for Treatment Completion at [GEOGRAPHIC_DATA] [GEOGRAPHIC_DATA]" at bounding box center [435, 124] width 34 height 18
click at [418, 121] on span "Wait for Treatment Completion at [GEOGRAPHIC_DATA] [GEOGRAPHIC_DATA]" at bounding box center [435, 125] width 34 height 18
click at [418, 132] on span "Wait for Treatment Completion at [GEOGRAPHIC_DATA] [GEOGRAPHIC_DATA]" at bounding box center [435, 125] width 34 height 18
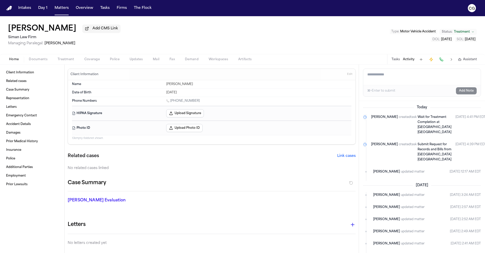
click at [418, 133] on span "Wait for Treatment Completion at [GEOGRAPHIC_DATA] [GEOGRAPHIC_DATA]" at bounding box center [435, 125] width 34 height 18
click at [407, 61] on button "Activity" at bounding box center [409, 59] width 12 height 4
click at [404, 61] on button "Activity" at bounding box center [409, 59] width 12 height 4
click at [399, 61] on button "Tasks" at bounding box center [396, 59] width 8 height 4
